Goal: Information Seeking & Learning: Learn about a topic

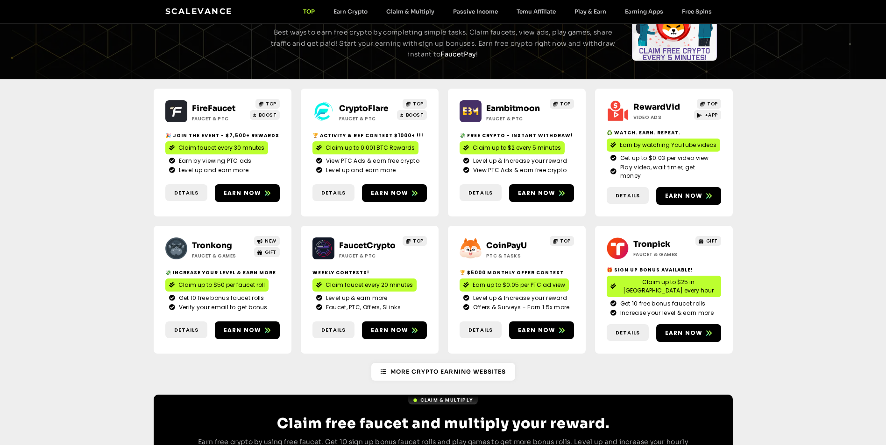
scroll to position [93, 0]
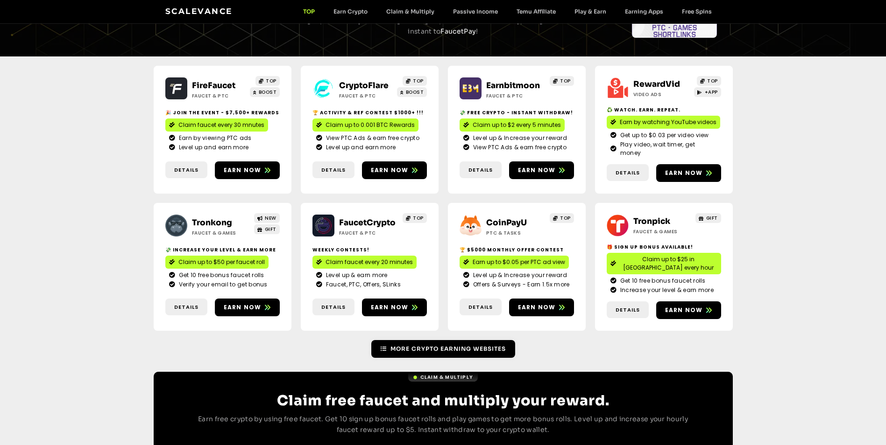
click at [452, 340] on link "More Crypto Earning Websites" at bounding box center [443, 349] width 144 height 18
